Goal: Find specific page/section: Find specific page/section

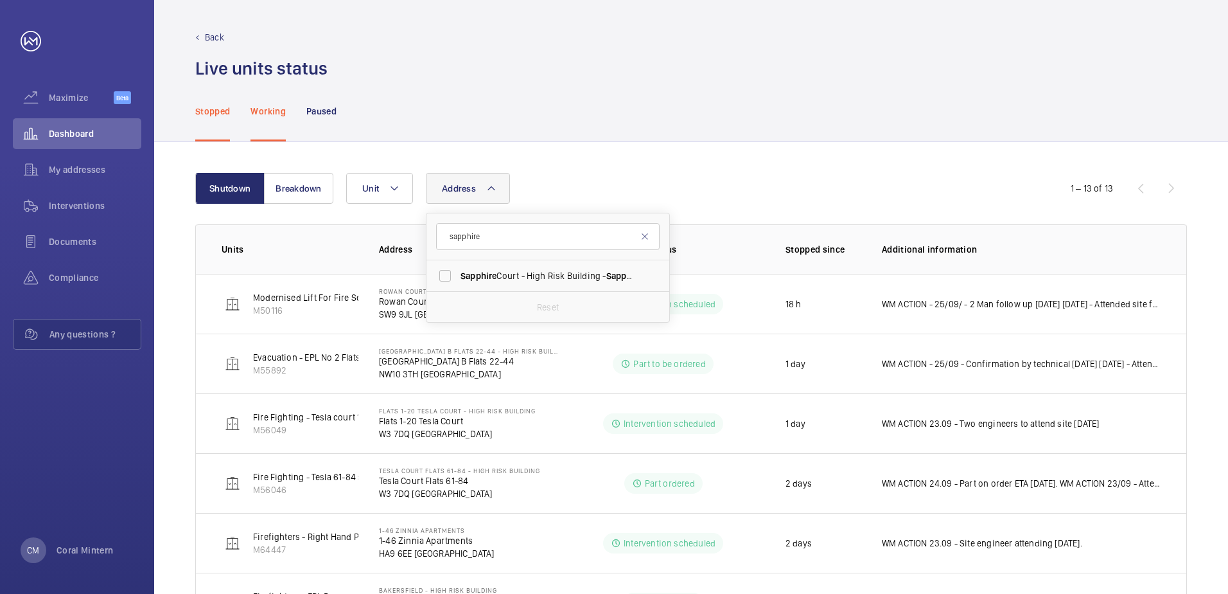
type input "sapphire"
click at [536, 271] on span "[GEOGRAPHIC_DATA] - High [STREET_ADDRESS]" at bounding box center [549, 275] width 177 height 13
click at [458, 271] on input "[GEOGRAPHIC_DATA] - High [STREET_ADDRESS]" at bounding box center [445, 276] width 26 height 26
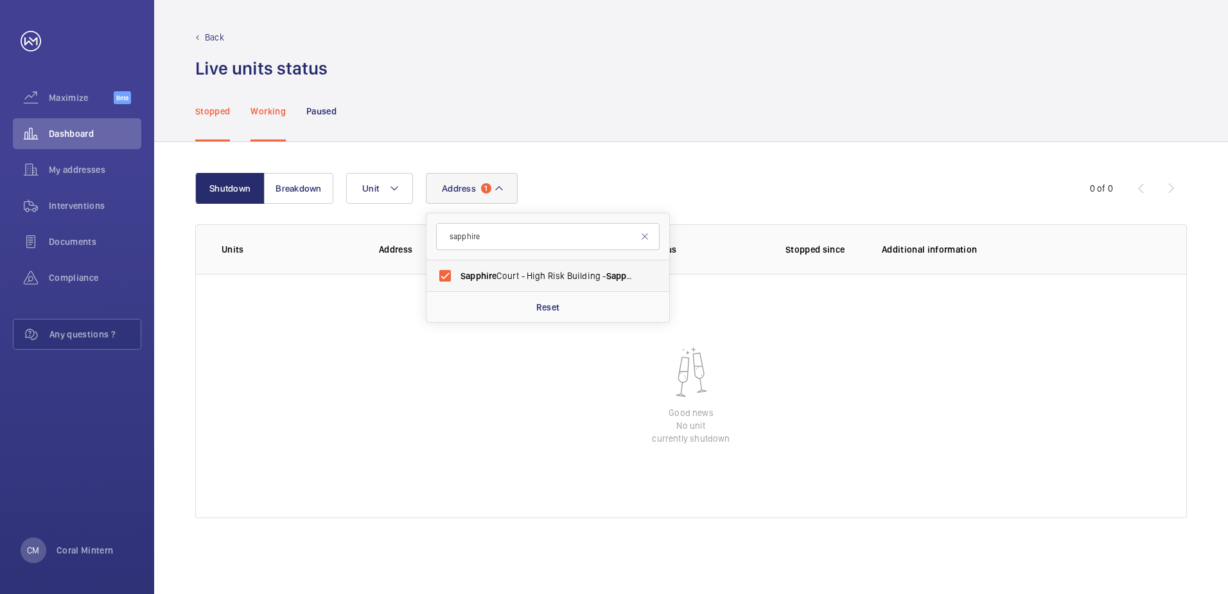
click at [560, 262] on label "[GEOGRAPHIC_DATA] - High [STREET_ADDRESS]" at bounding box center [539, 275] width 224 height 31
click at [458, 263] on input "[GEOGRAPHIC_DATA] - High [STREET_ADDRESS]" at bounding box center [445, 276] width 26 height 26
checkbox input "false"
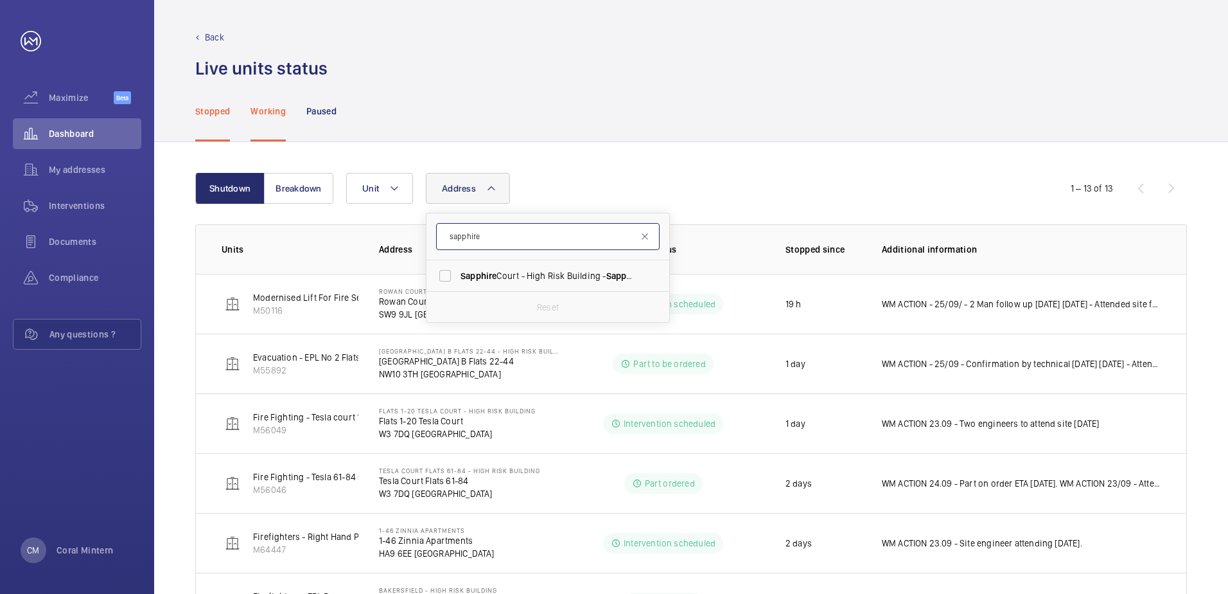
click at [528, 242] on input "sapphire" at bounding box center [548, 236] width 224 height 27
click at [448, 236] on input "sapphire" at bounding box center [548, 236] width 224 height 27
type input "w11 2bd"
click at [536, 277] on span "[STREET_ADDRESS]" at bounding box center [549, 275] width 177 height 13
click at [458, 277] on input "[STREET_ADDRESS]" at bounding box center [445, 276] width 26 height 26
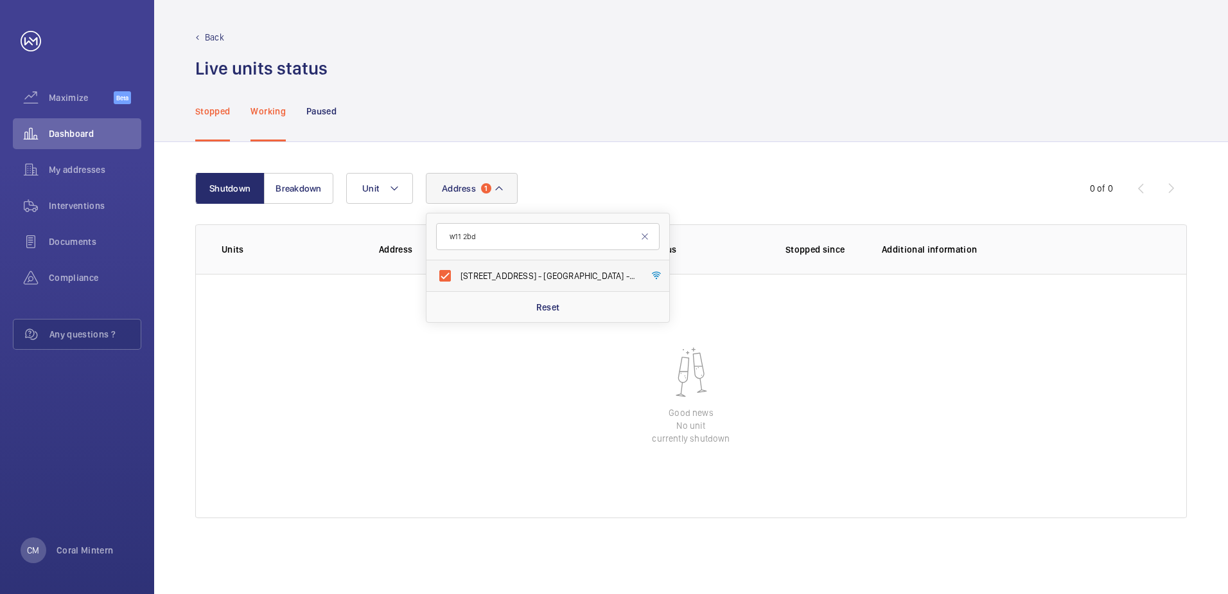
click at [529, 272] on span "[STREET_ADDRESS]" at bounding box center [549, 275] width 177 height 13
click at [458, 272] on input "[STREET_ADDRESS]" at bounding box center [445, 276] width 26 height 26
checkbox input "false"
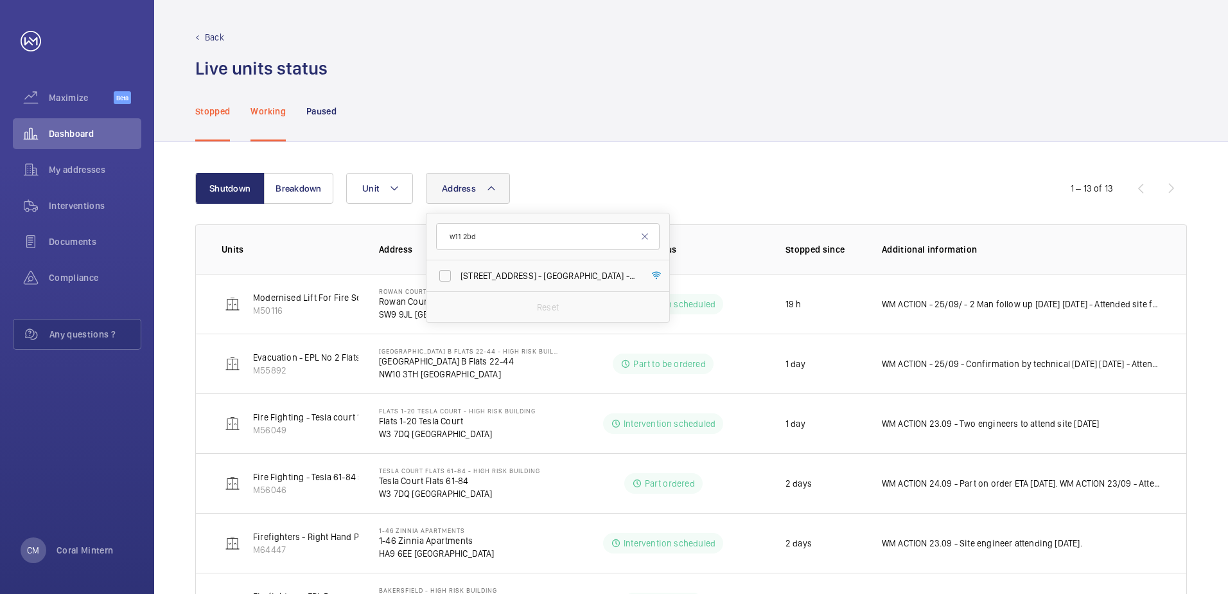
click at [619, 76] on div "Live units status﻿" at bounding box center [691, 69] width 992 height 24
